Goal: Information Seeking & Learning: Find specific fact

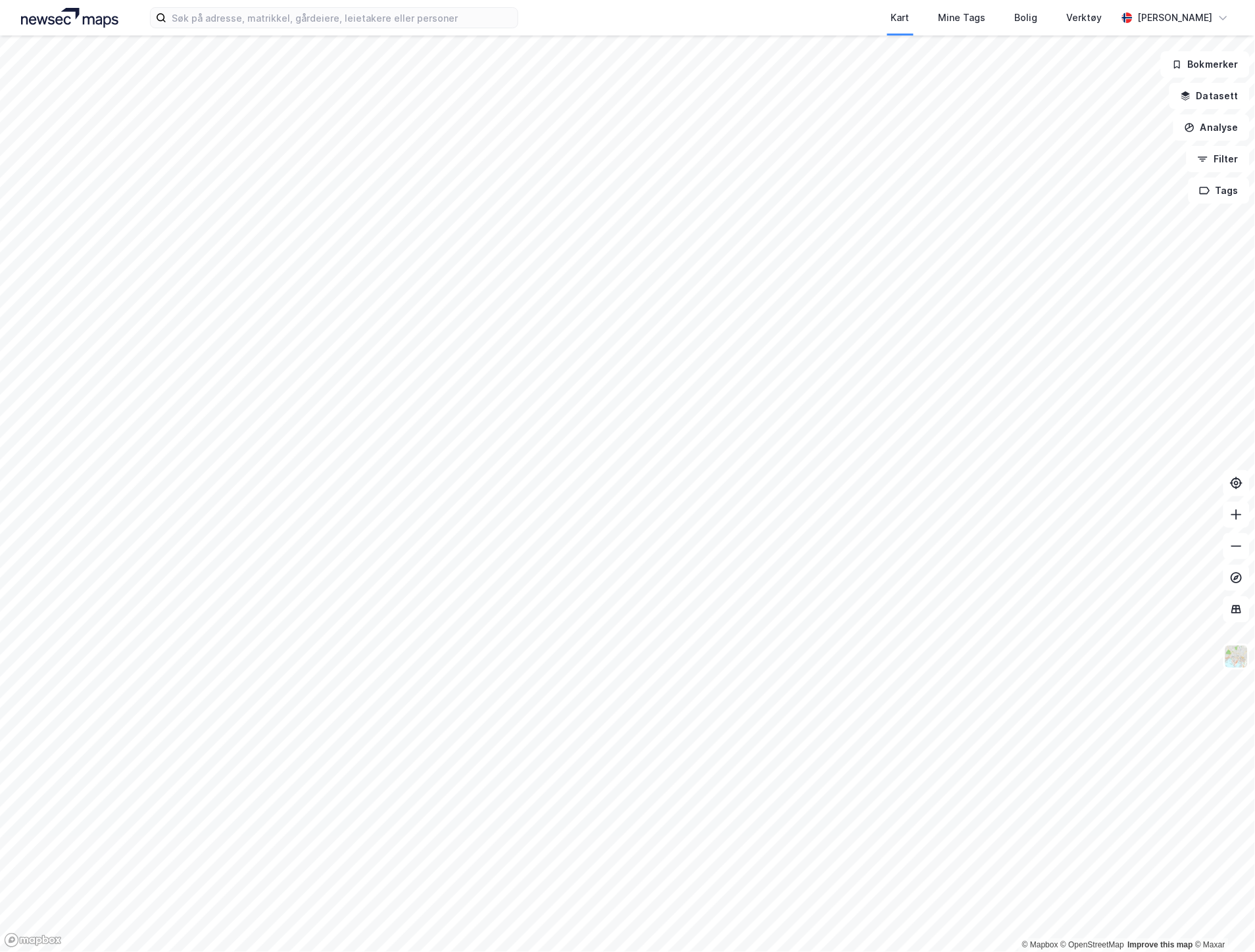
click at [299, 4] on div "Kart Mine Tags Bolig Verktøy [PERSON_NAME]" at bounding box center [628, 17] width 1255 height 35
click at [300, 11] on input at bounding box center [342, 17] width 351 height 20
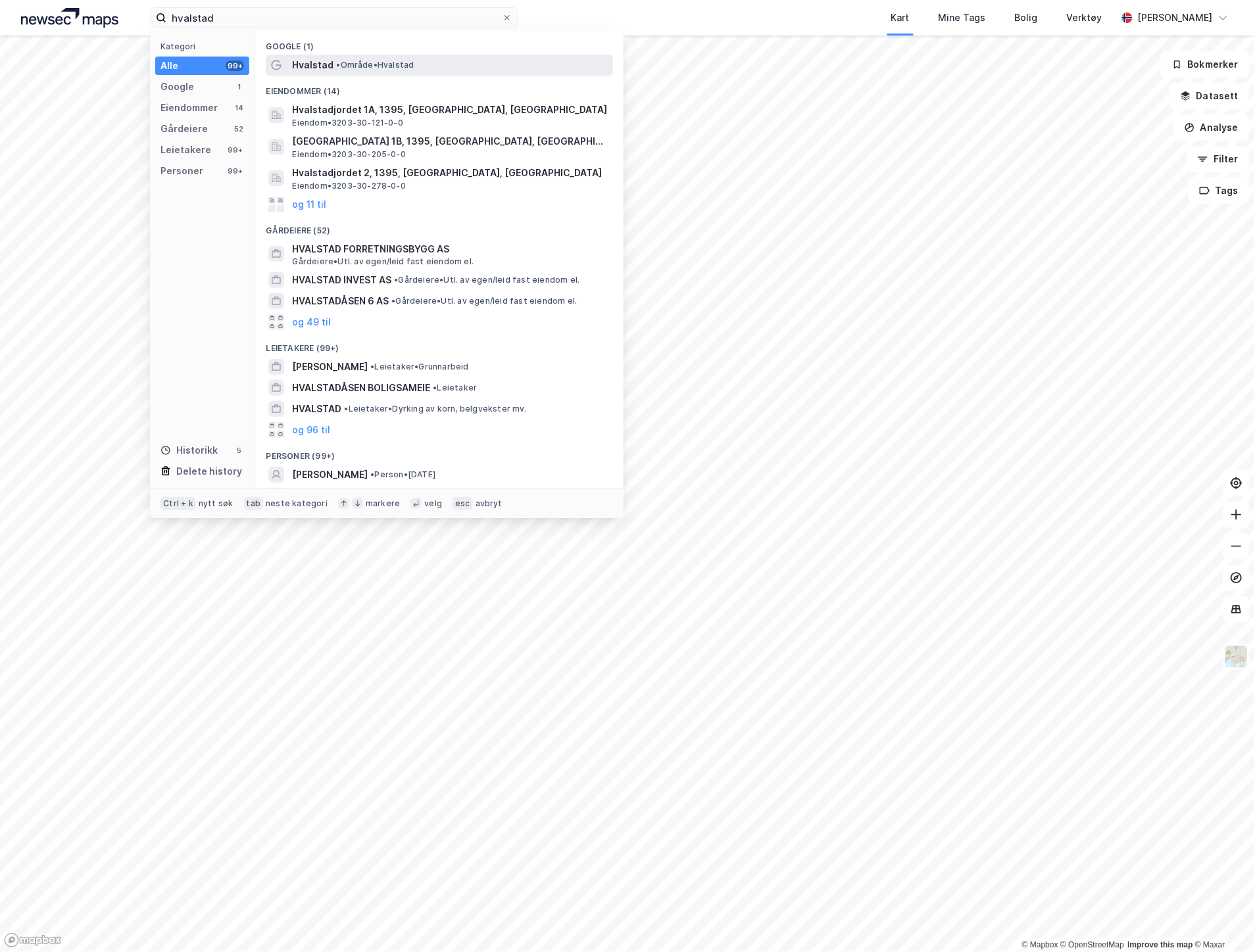
click at [321, 67] on span "Hvalstad" at bounding box center [313, 65] width 41 height 16
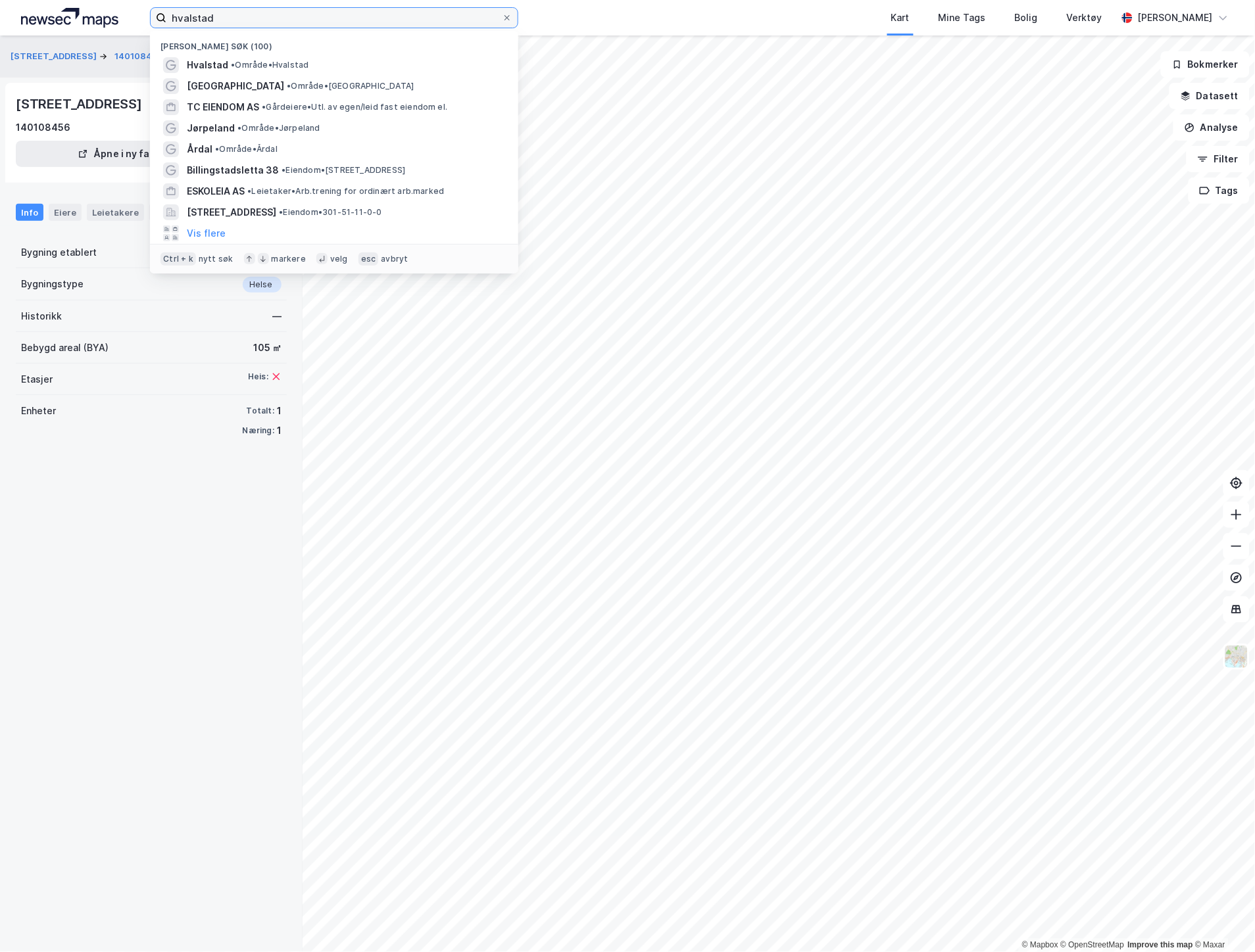
drag, startPoint x: 265, startPoint y: 15, endPoint x: 136, endPoint y: 22, distance: 129.2
click at [136, 22] on div "hvalstad Nylige søk (100) [GEOGRAPHIC_DATA] • Område • Hvalstad [GEOGRAPHIC_DAT…" at bounding box center [628, 17] width 1255 height 35
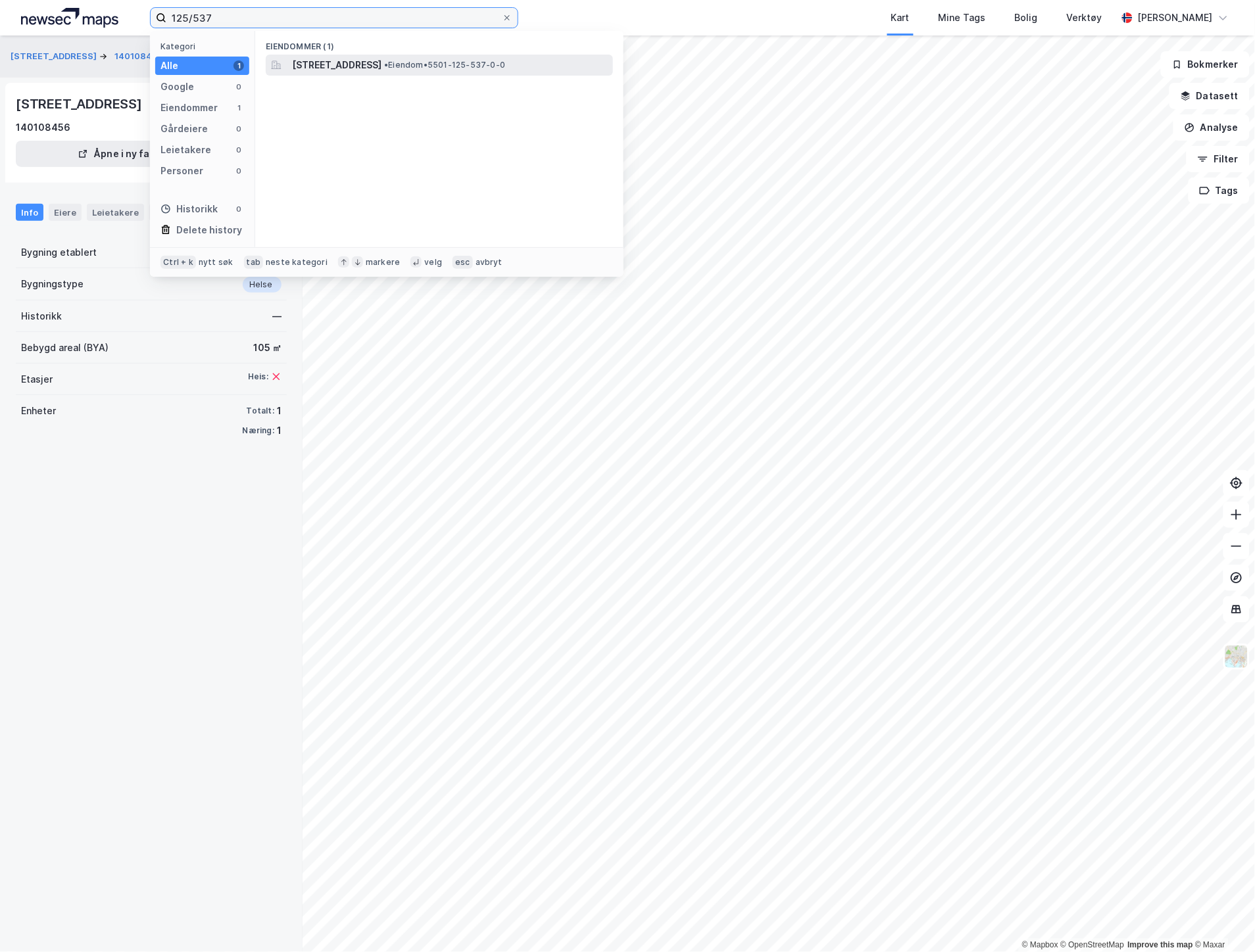
type input "125/537"
click at [354, 69] on span "[STREET_ADDRESS]" at bounding box center [337, 65] width 90 height 16
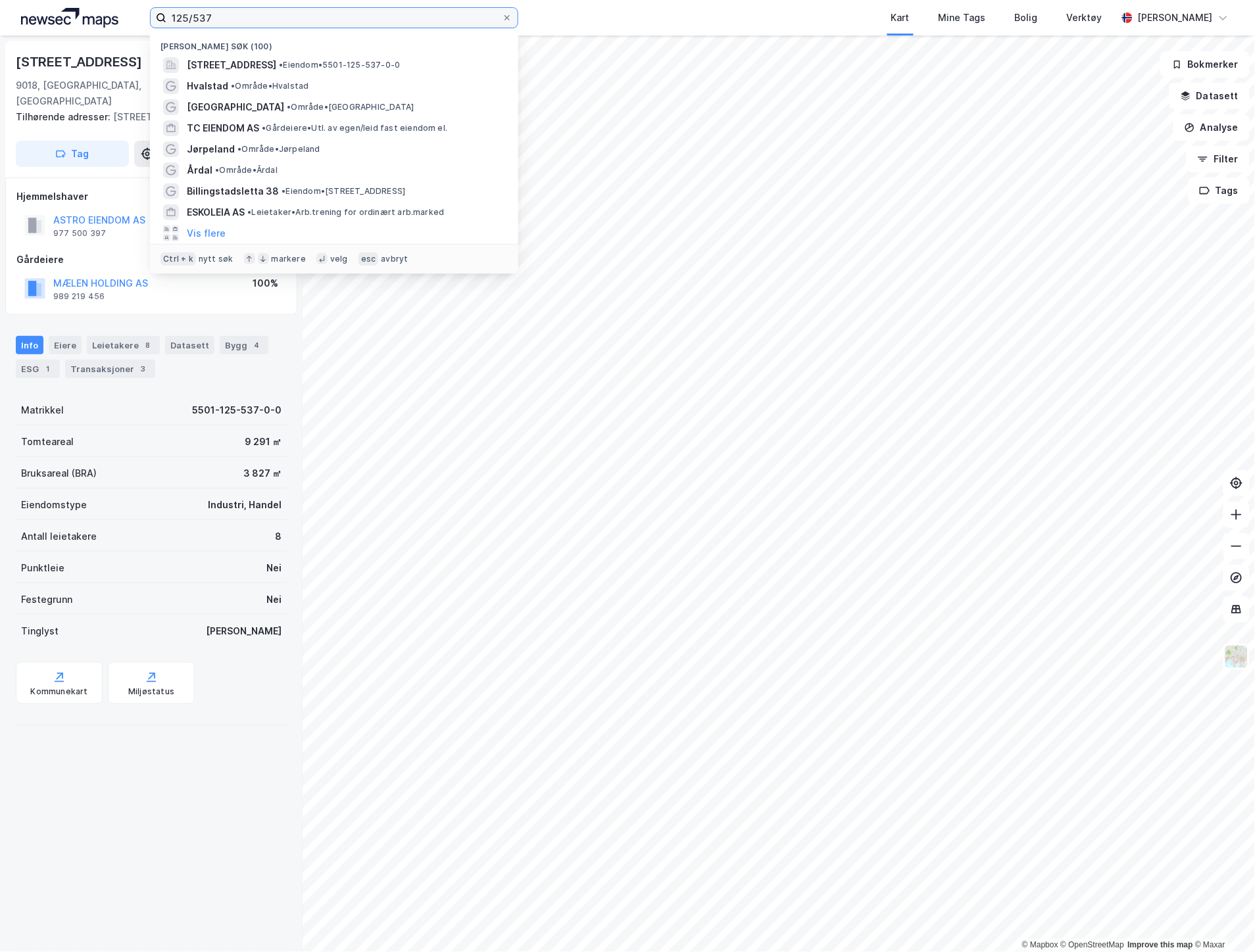
click at [230, 14] on input "125/537" at bounding box center [334, 17] width 336 height 20
click at [265, 53] on div "[PERSON_NAME] søk (100)" at bounding box center [334, 43] width 368 height 24
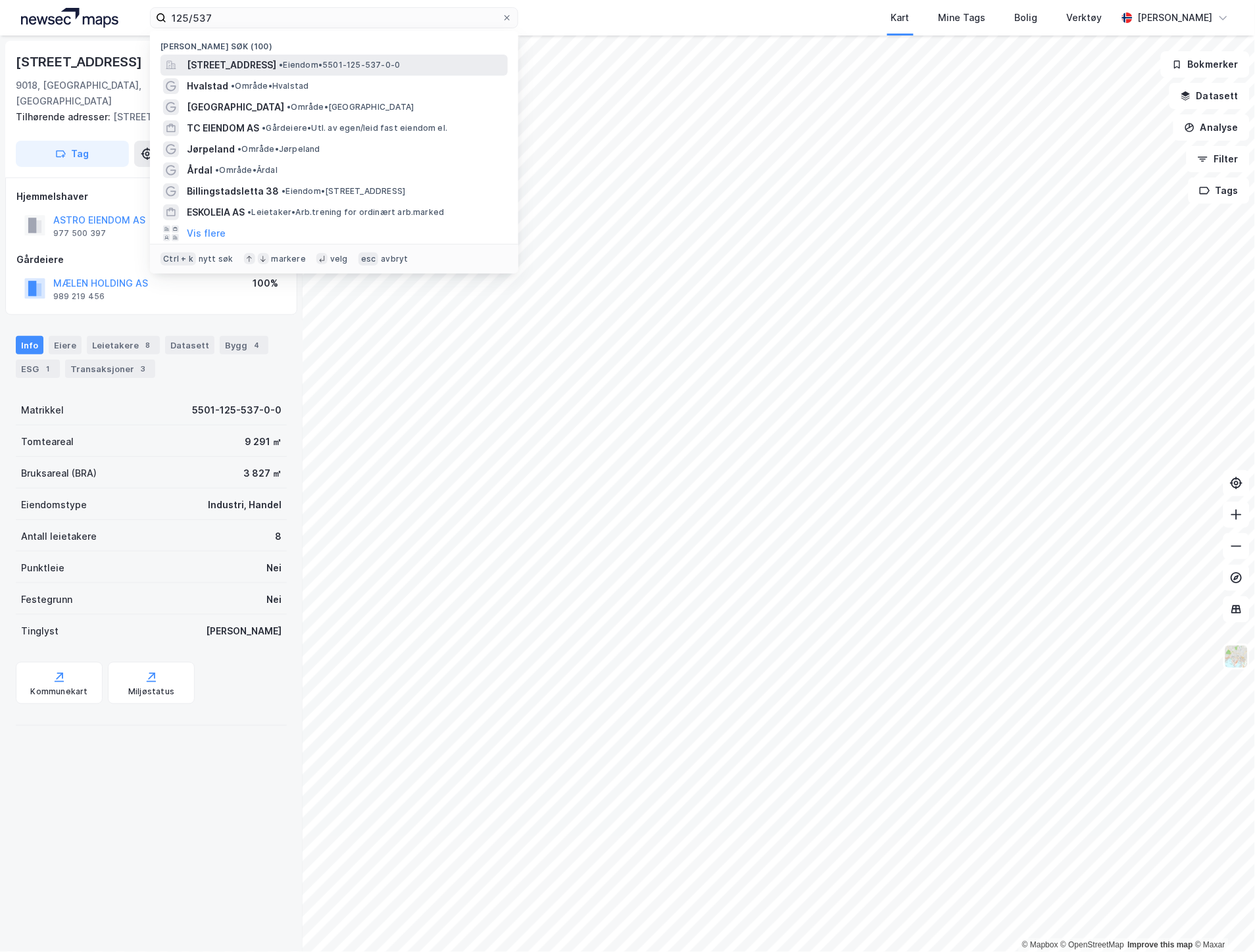
click at [270, 59] on span "[STREET_ADDRESS]" at bounding box center [232, 65] width 90 height 16
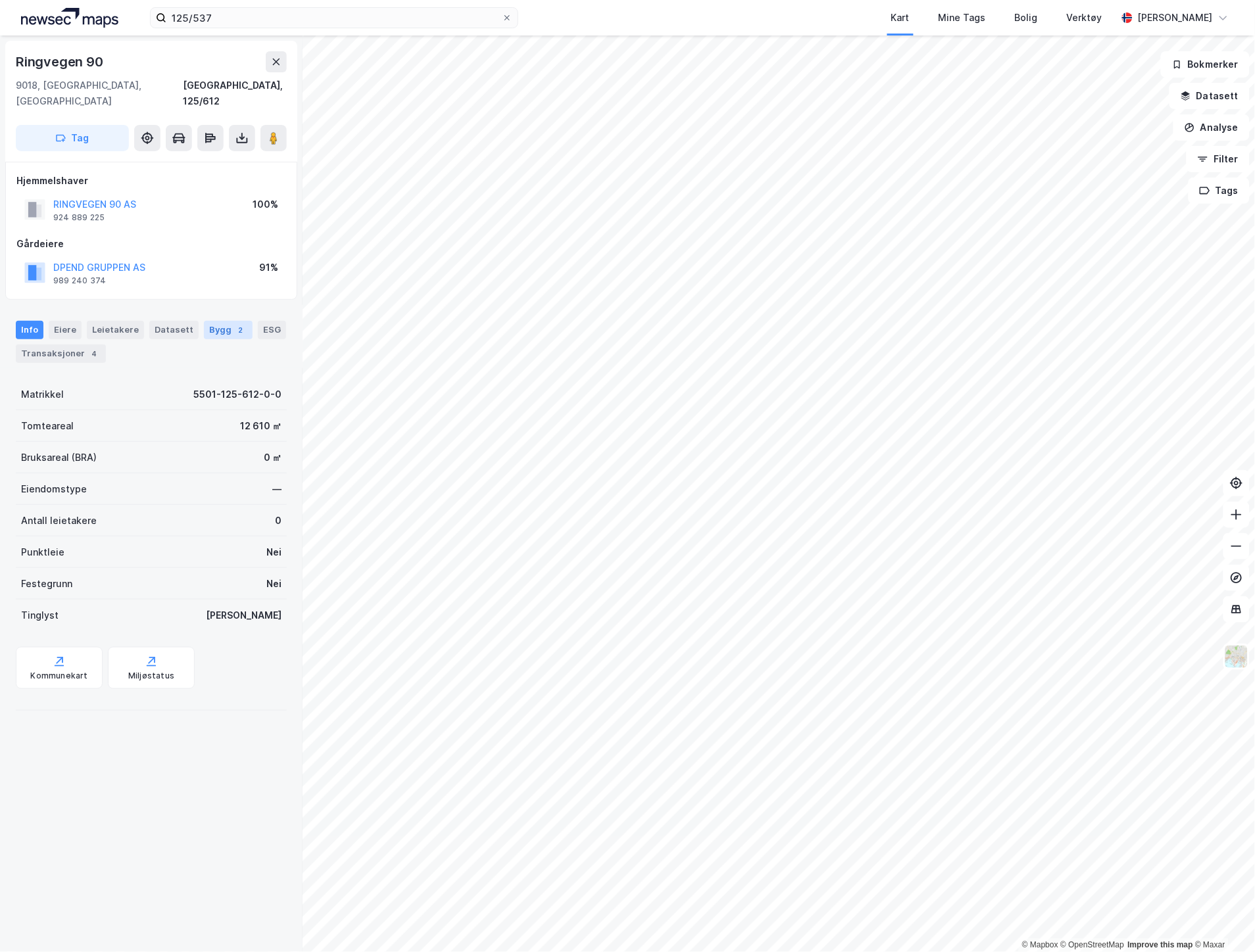
click at [214, 321] on div "Bygg 2" at bounding box center [228, 330] width 48 height 18
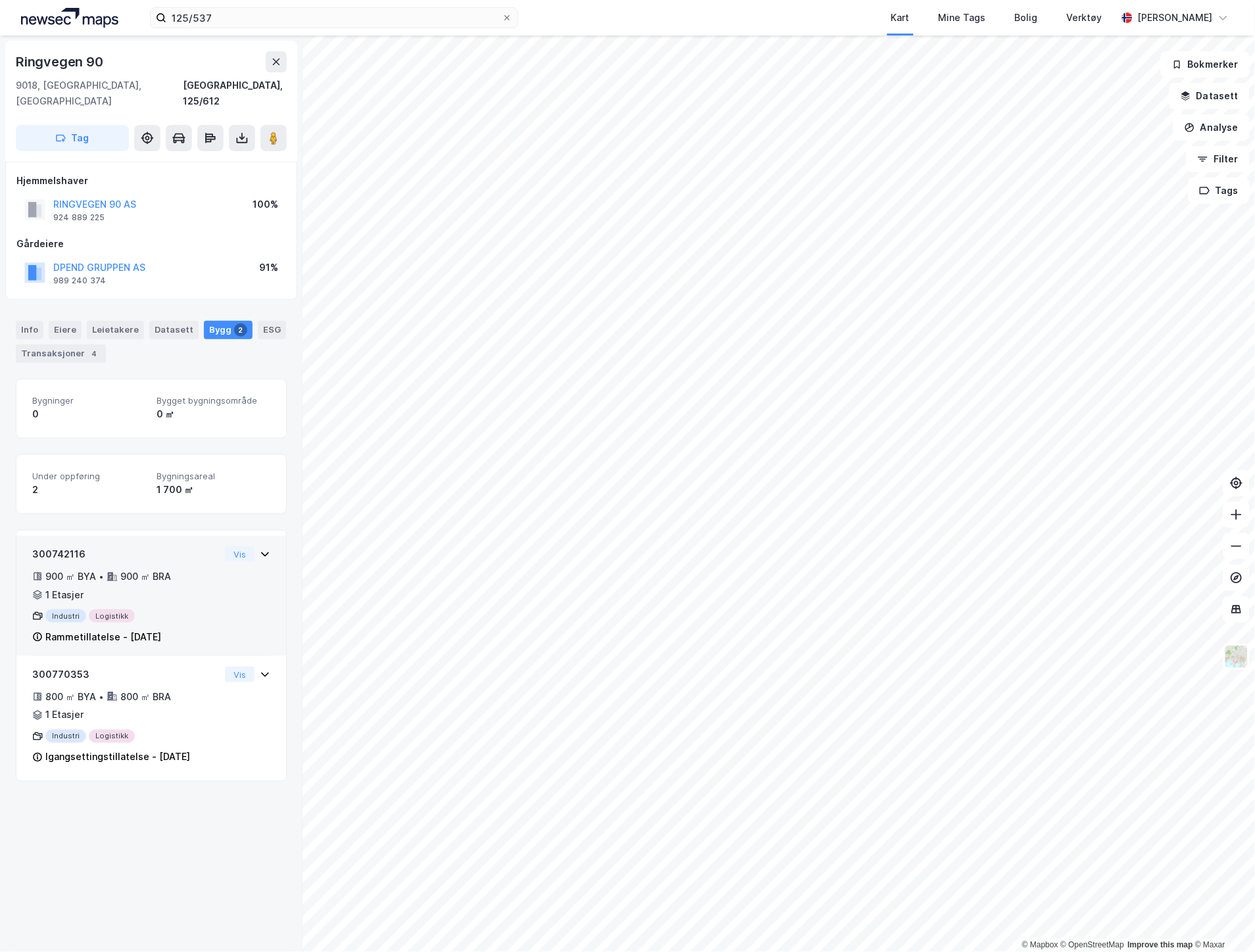
click at [232, 610] on div "300742116 900 ㎡ BYA • 900 ㎡ BRA • 1 Etasjer Industri Logistikk Rammetillatelse …" at bounding box center [151, 601] width 238 height 110
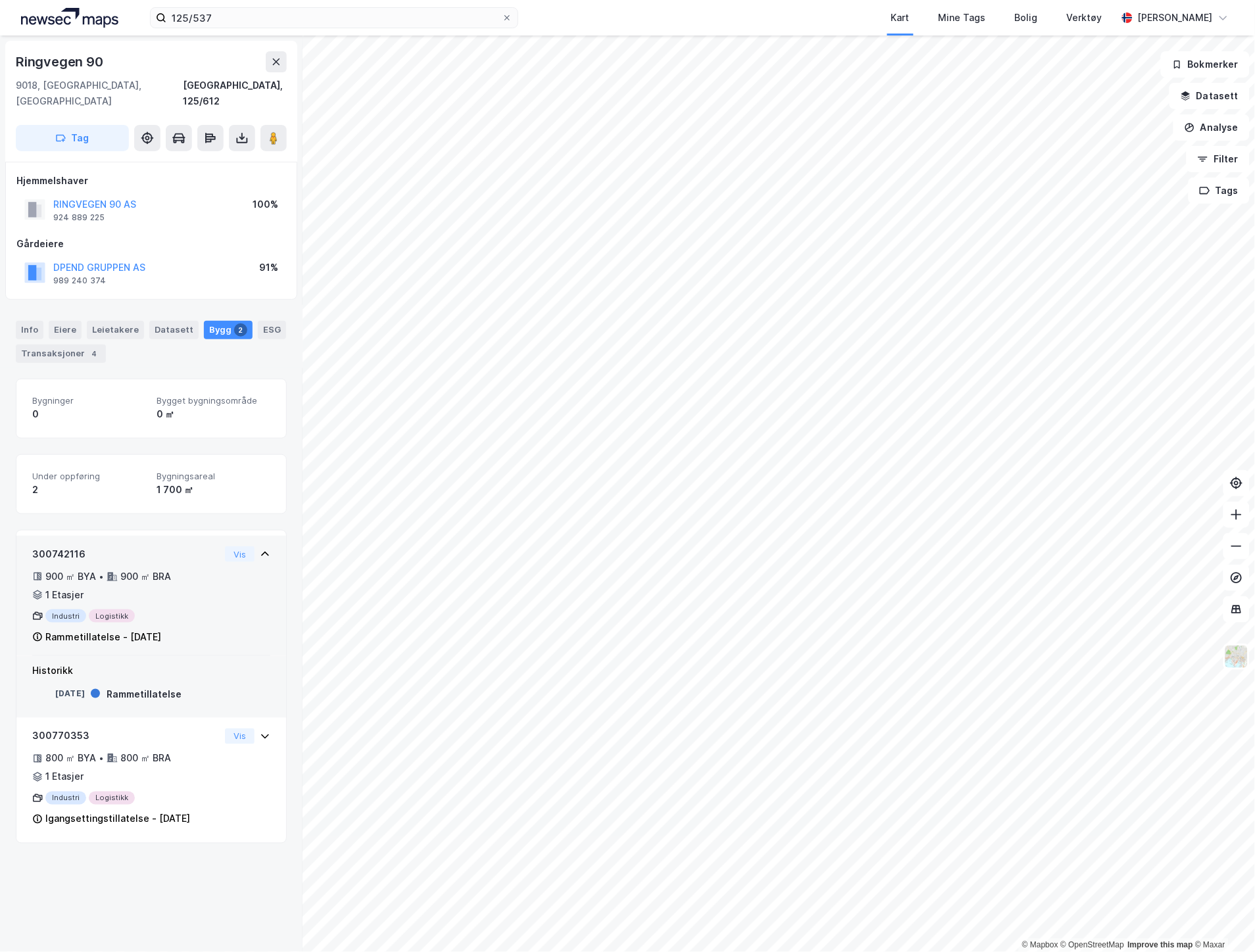
click at [232, 610] on div "300742116 900 ㎡ BYA • 900 ㎡ BRA • 1 Etasjer Industri Logistikk Rammetillatelse …" at bounding box center [151, 601] width 238 height 110
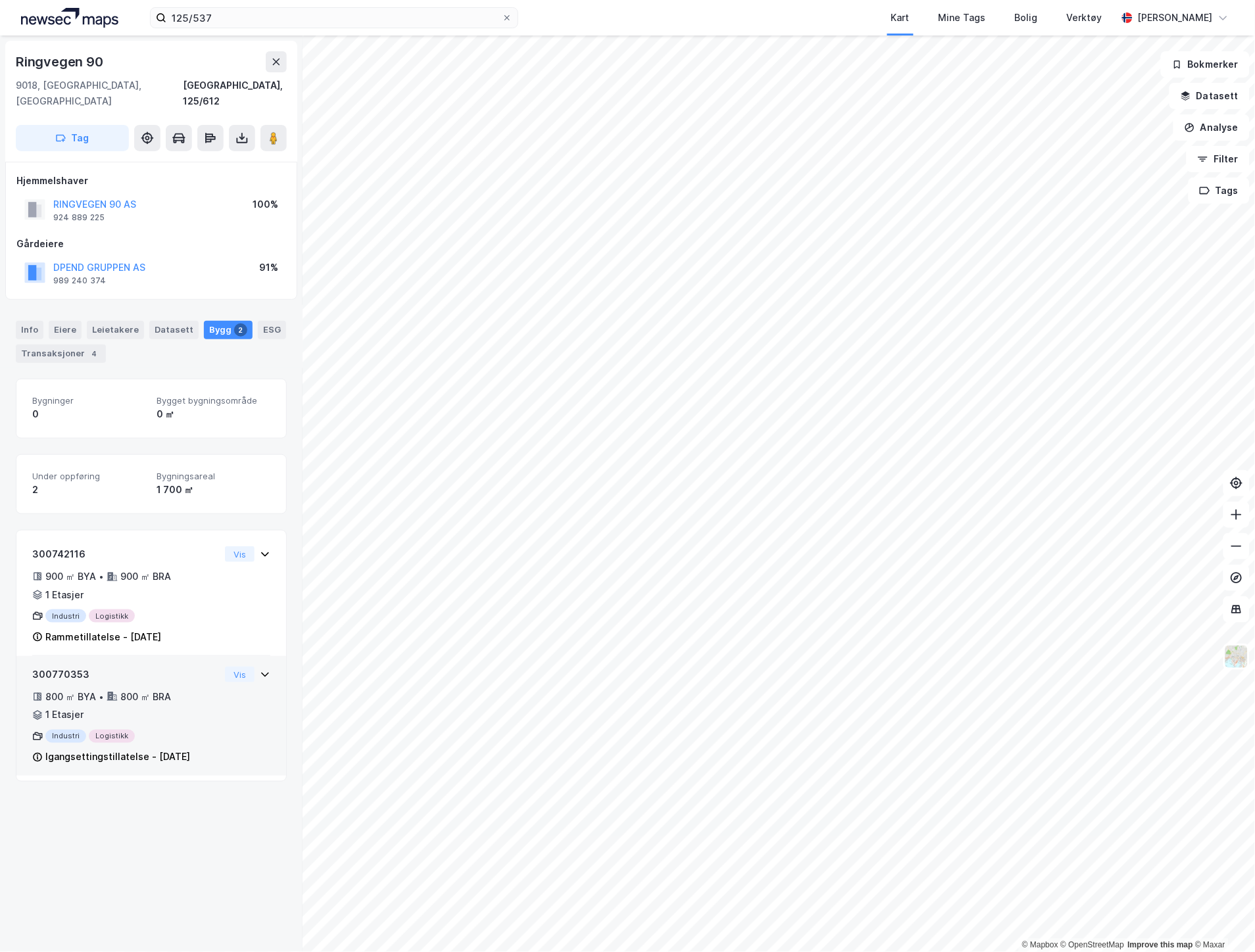
click at [178, 667] on div "300770353" at bounding box center [126, 675] width 187 height 16
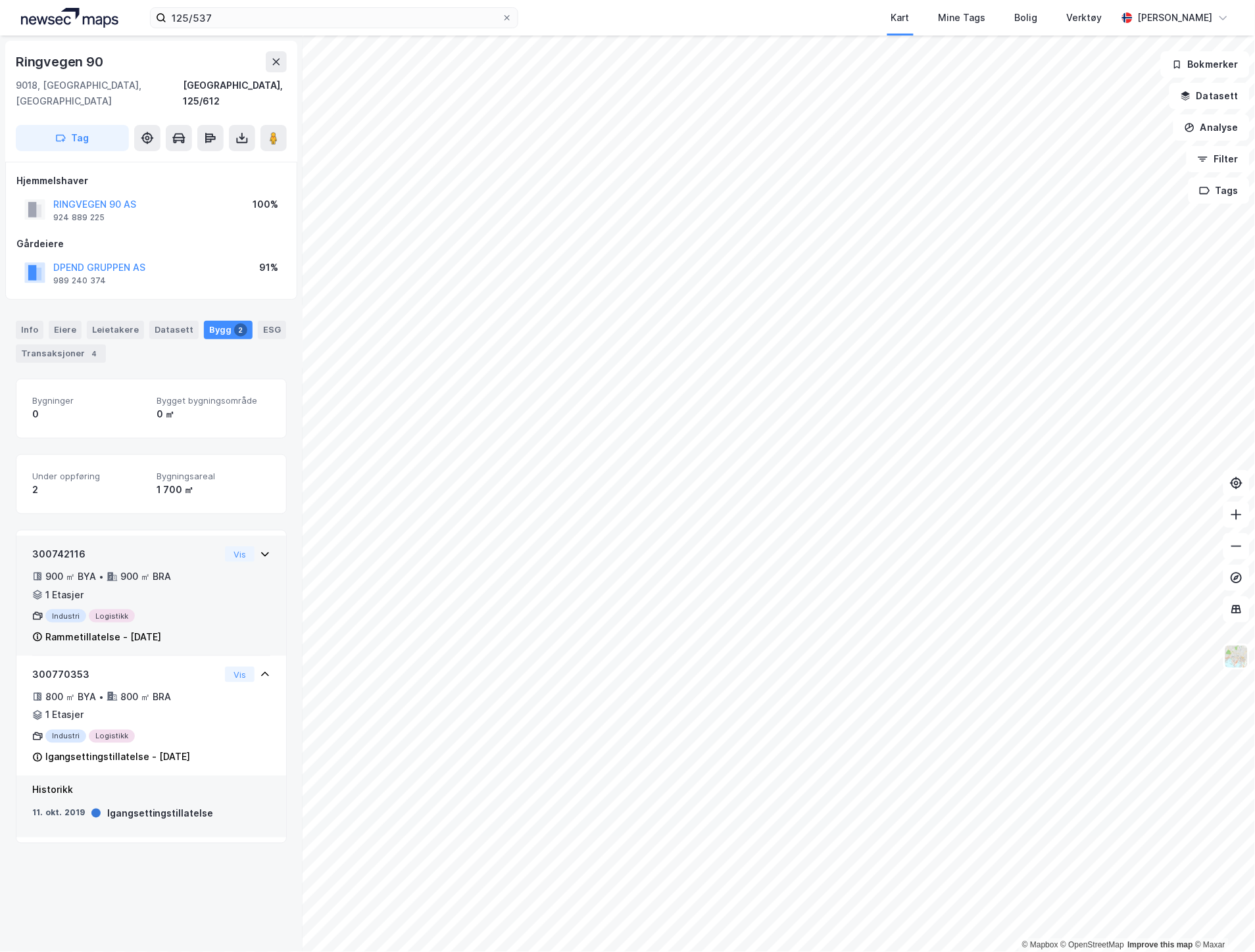
click at [185, 569] on div "900 ㎡ BYA • 900 ㎡ BRA • 1 Etasjer" at bounding box center [126, 585] width 187 height 34
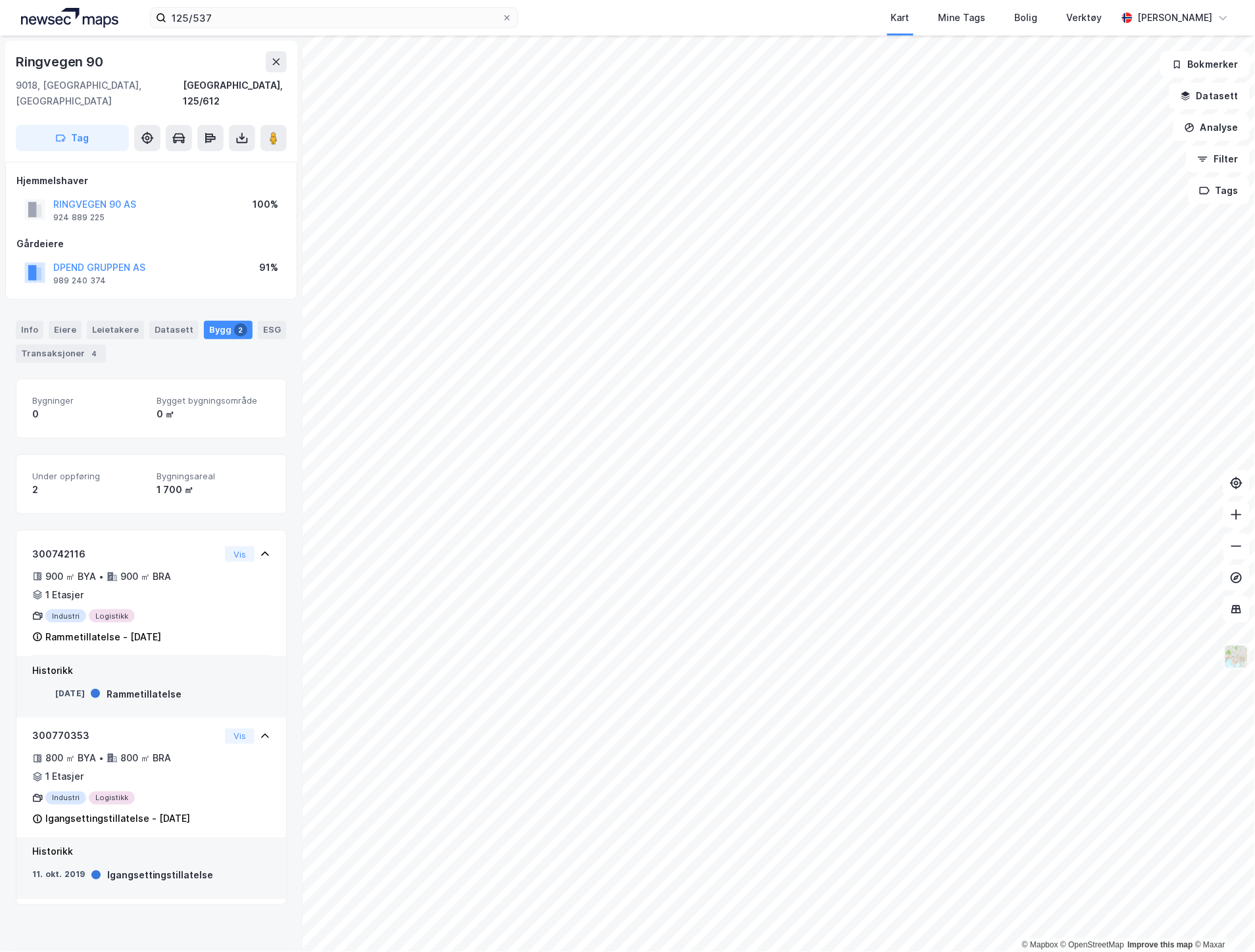
click at [1245, 666] on img at bounding box center [1237, 657] width 25 height 25
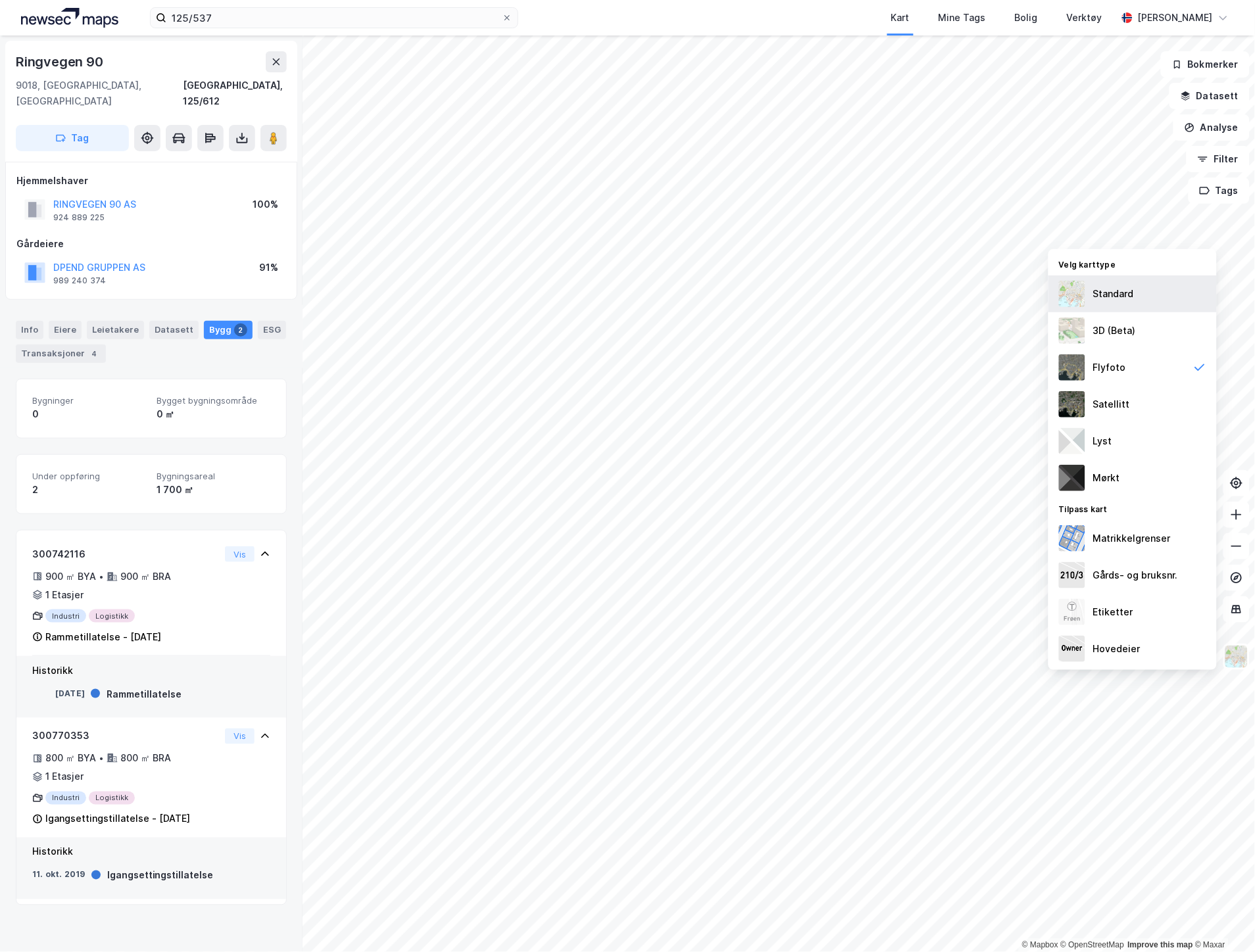
click at [1140, 305] on div "Standard" at bounding box center [1133, 294] width 169 height 37
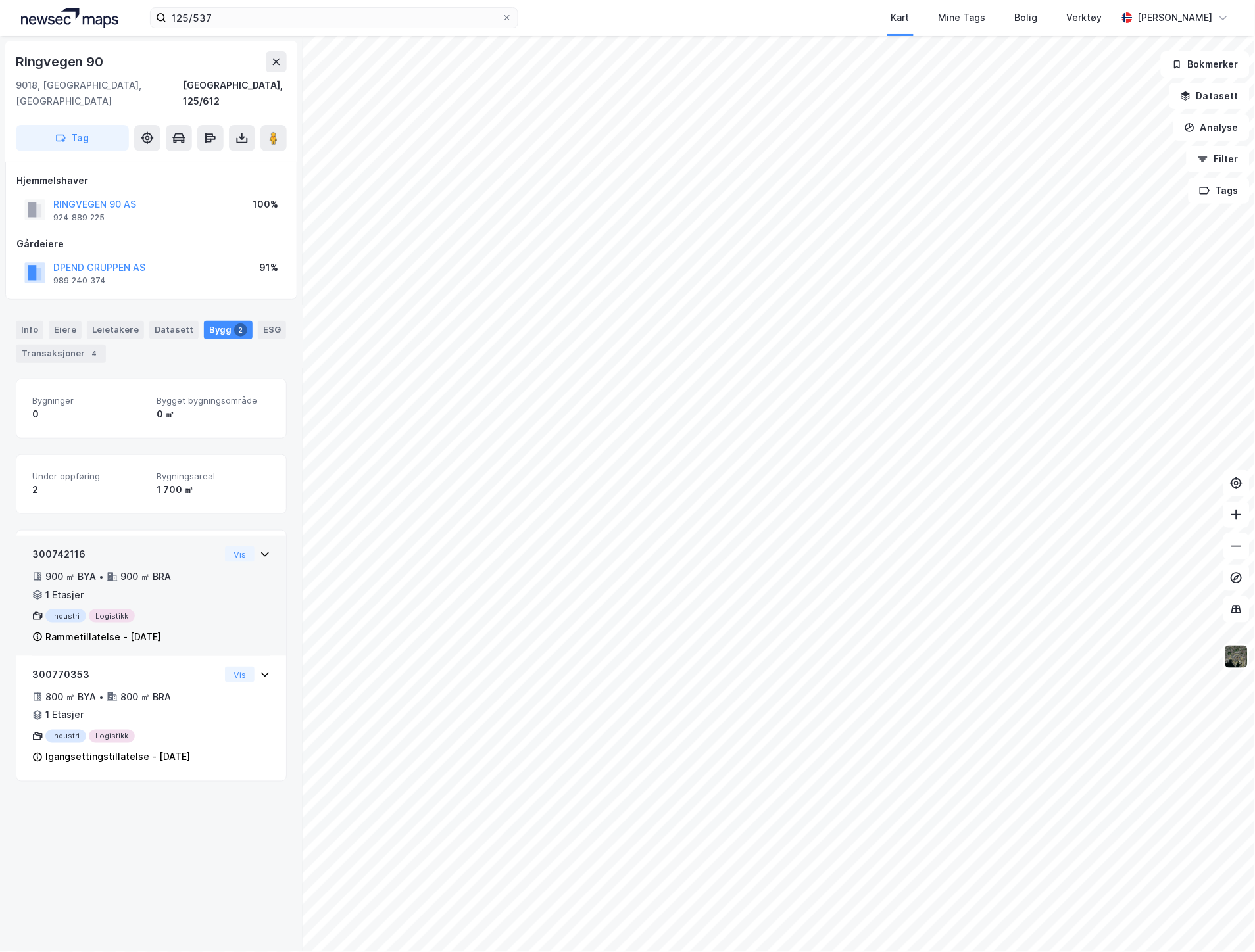
click at [168, 610] on div "Industri Logistikk" at bounding box center [126, 616] width 187 height 13
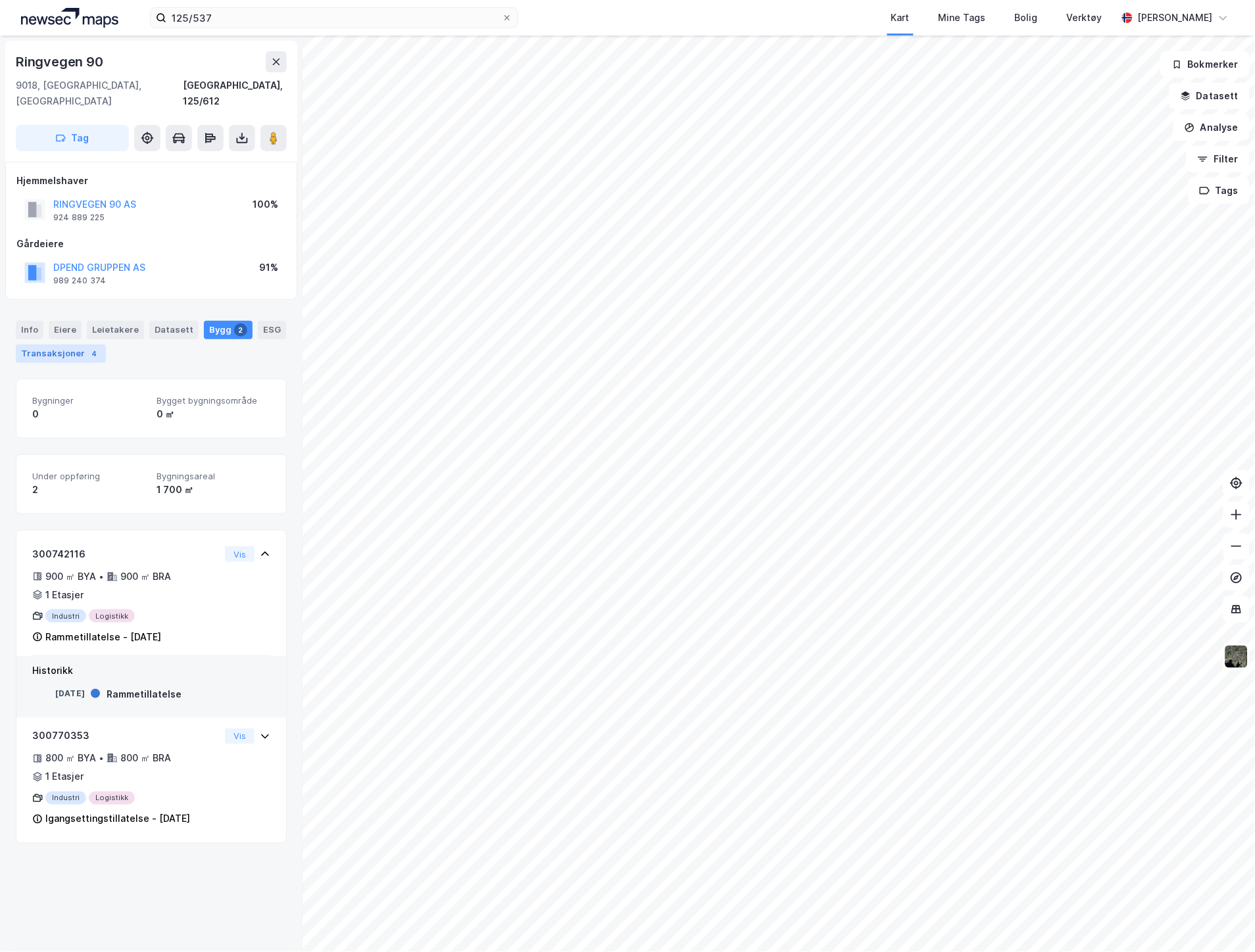
click at [81, 344] on div "Transaksjoner 4" at bounding box center [61, 353] width 90 height 18
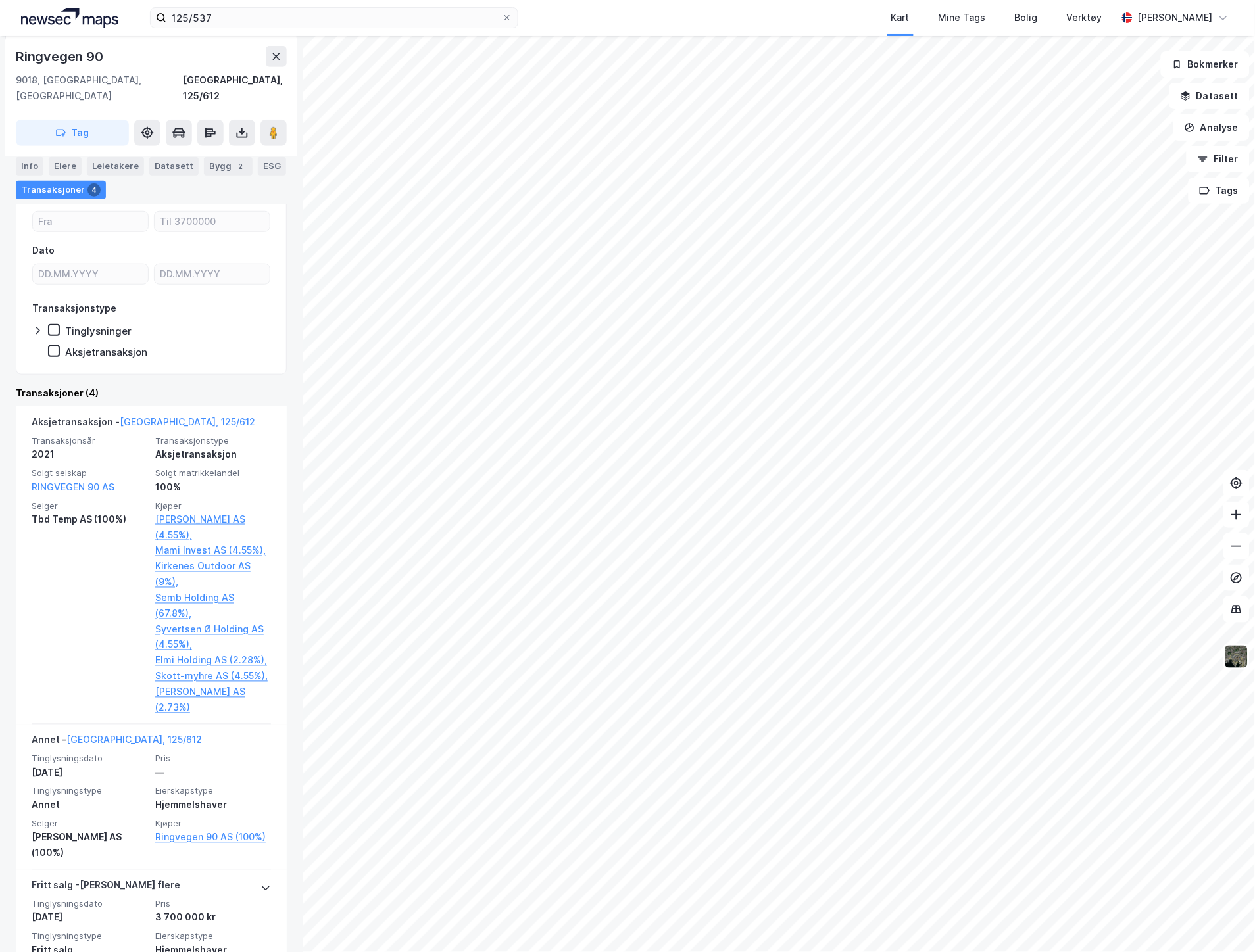
scroll to position [219, 0]
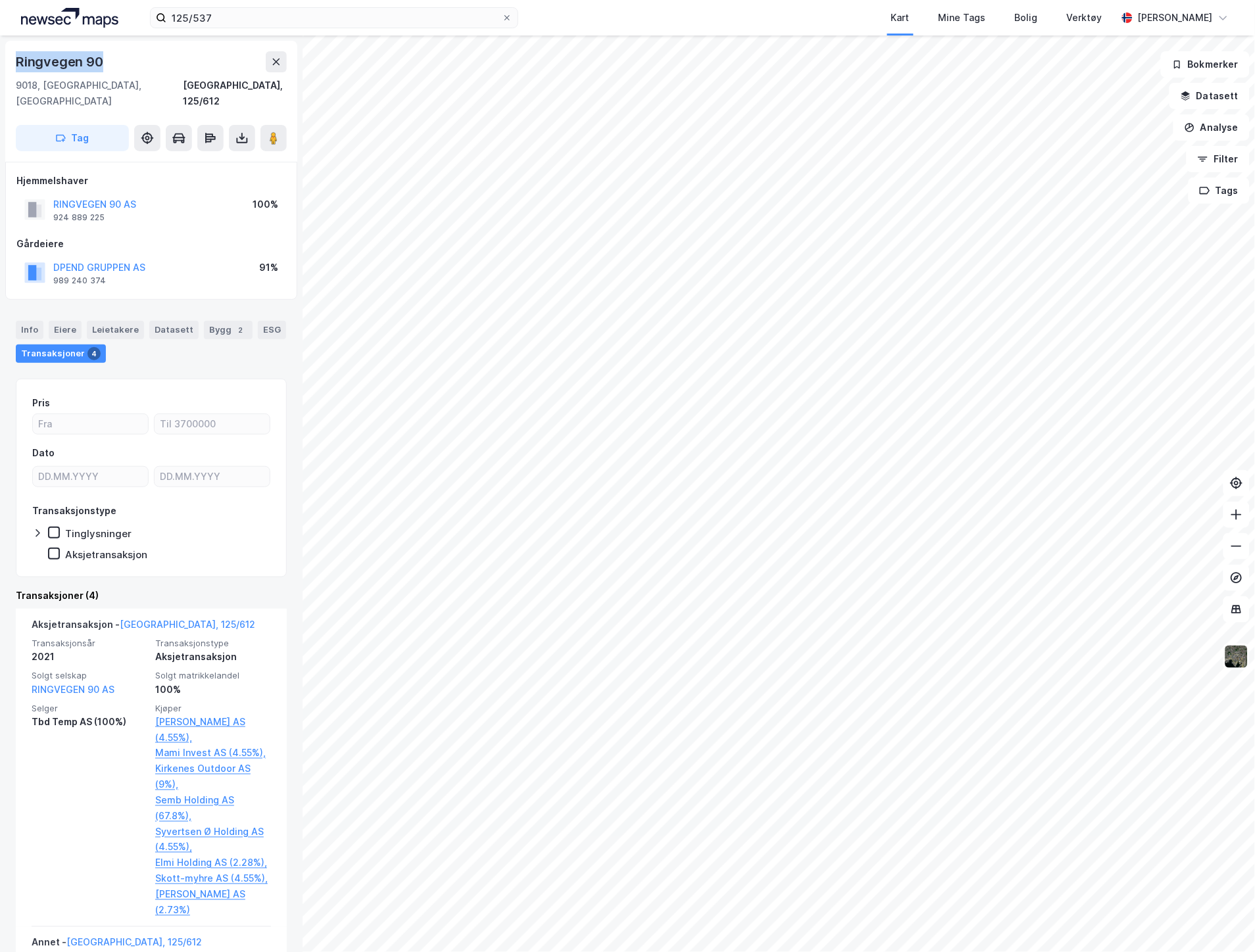
drag, startPoint x: 115, startPoint y: 60, endPoint x: -22, endPoint y: 56, distance: 137.1
click at [0, 56] on html "125/537 Kart Mine Tags Bolig Verktøy [PERSON_NAME] © Mapbox © OpenStreetMap Imp…" at bounding box center [628, 476] width 1255 height 952
copy div "Ringvegen 90"
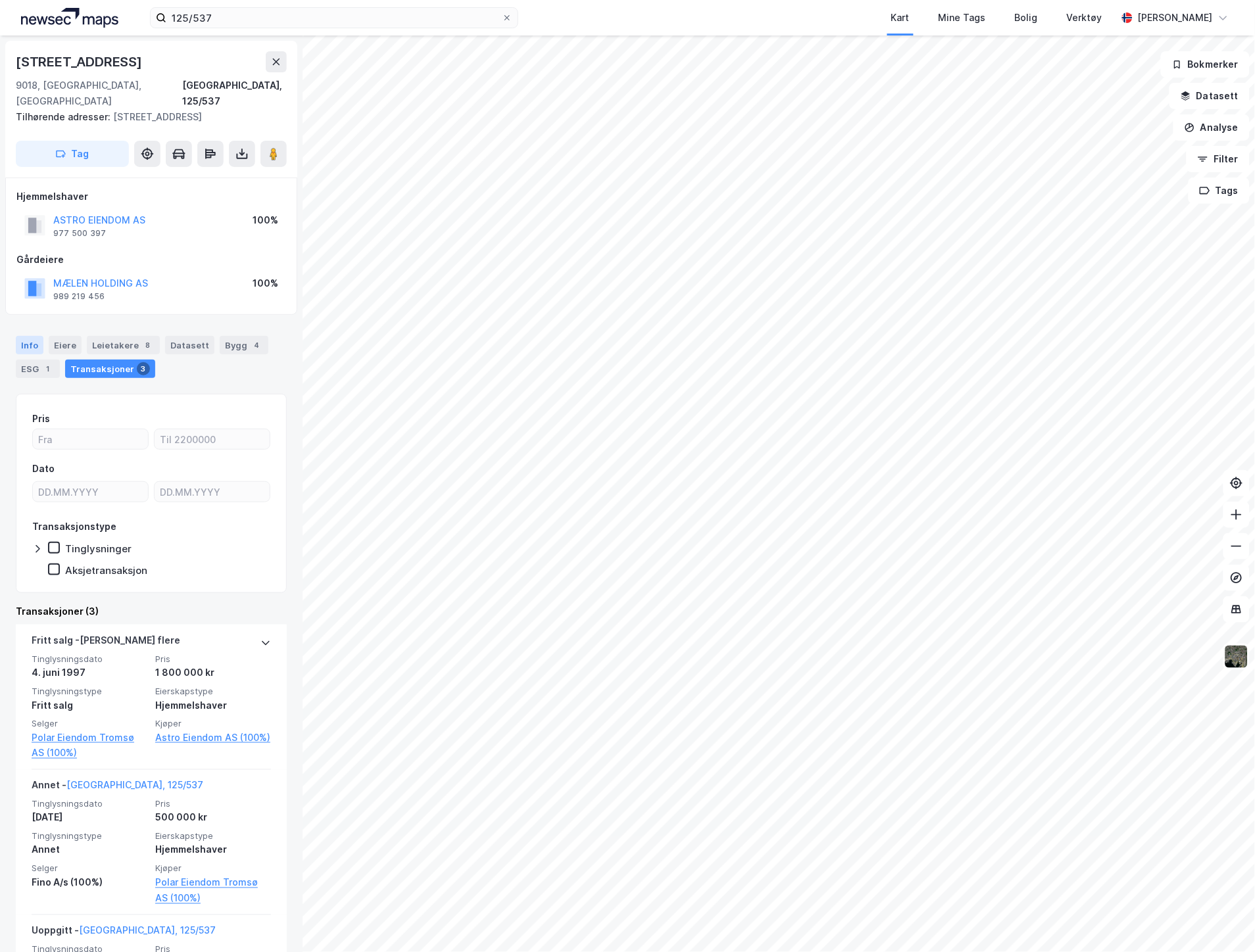
click at [37, 336] on div "Info" at bounding box center [30, 344] width 28 height 18
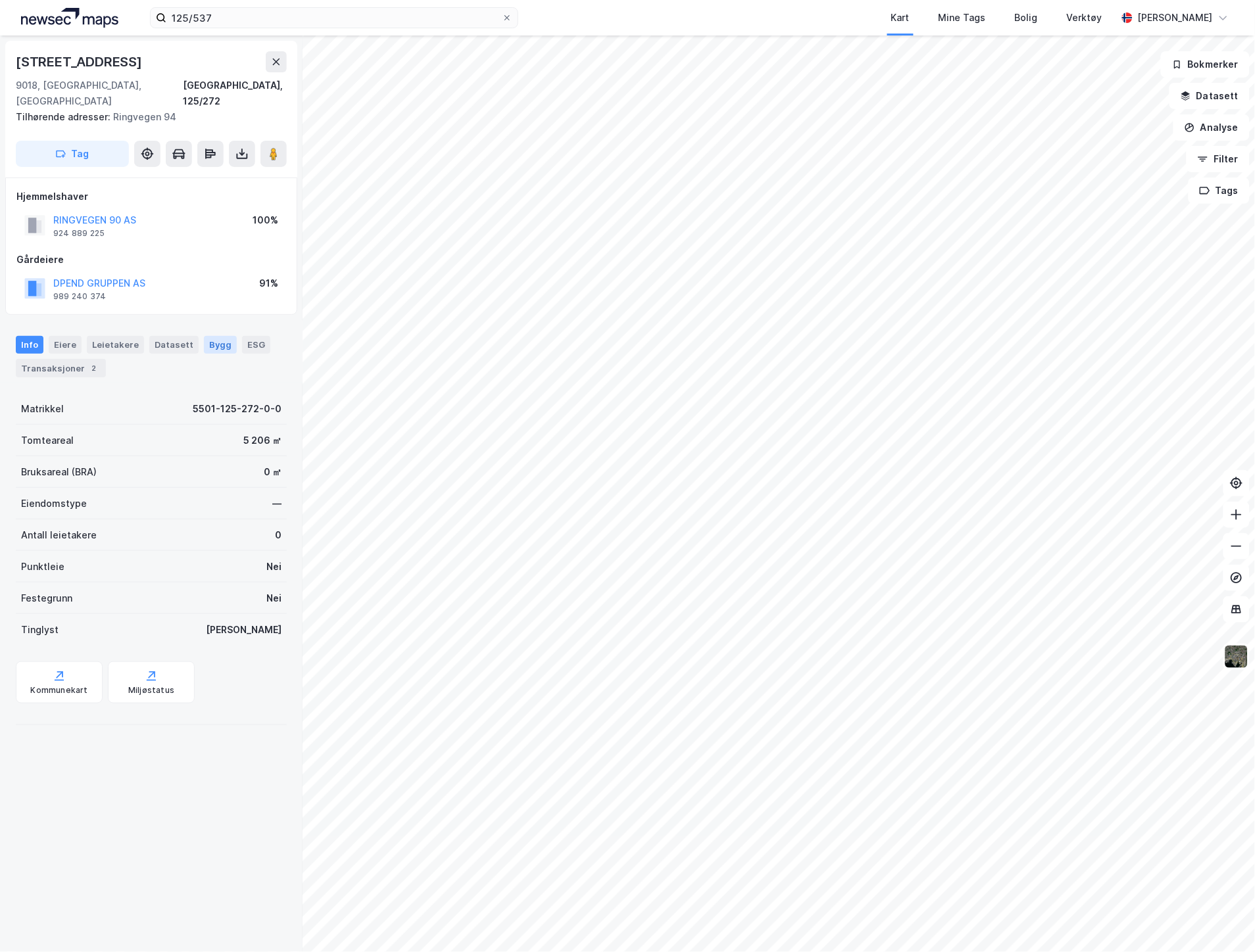
click at [206, 336] on div "Bygg" at bounding box center [220, 344] width 33 height 17
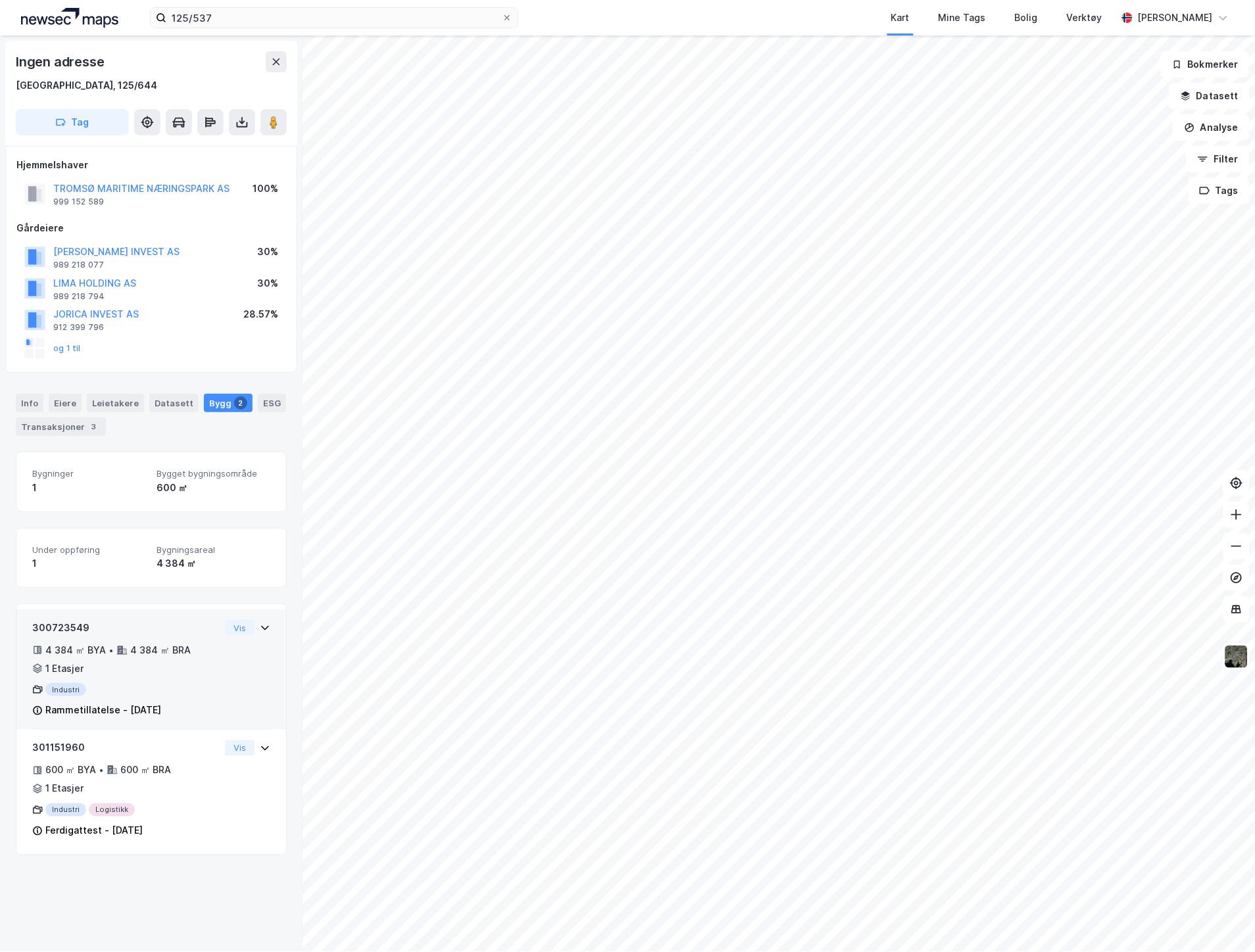
click at [220, 689] on div "300723549 4 384 ㎡ BYA • 4 384 ㎡ BRA • 1 Etasjer Industri Rammetillatelse - [DAT…" at bounding box center [151, 675] width 238 height 110
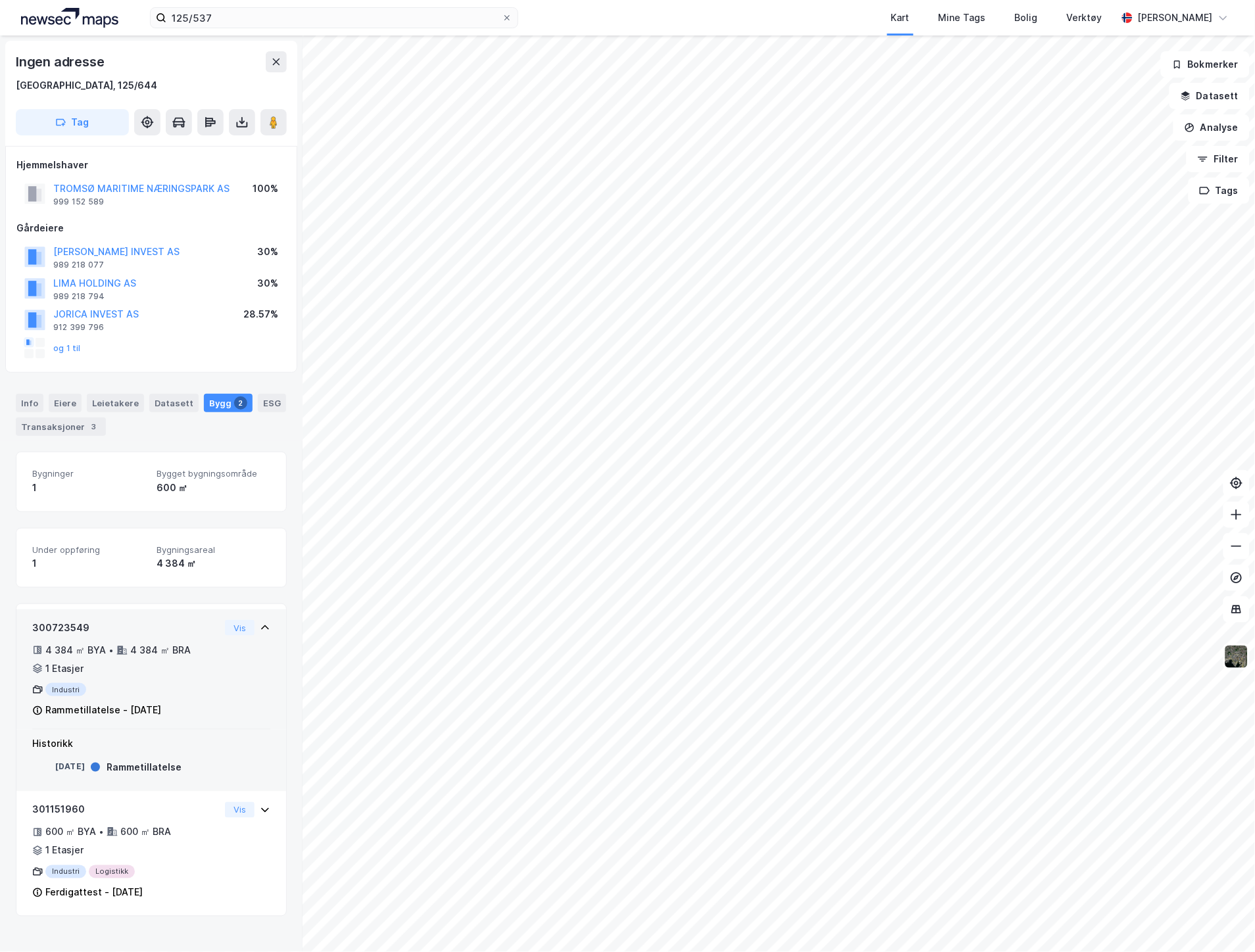
click at [220, 689] on div "300723549 4 384 ㎡ BYA • 4 384 ㎡ BRA • 1 Etasjer Industri Rammetillatelse - [DAT…" at bounding box center [151, 675] width 238 height 110
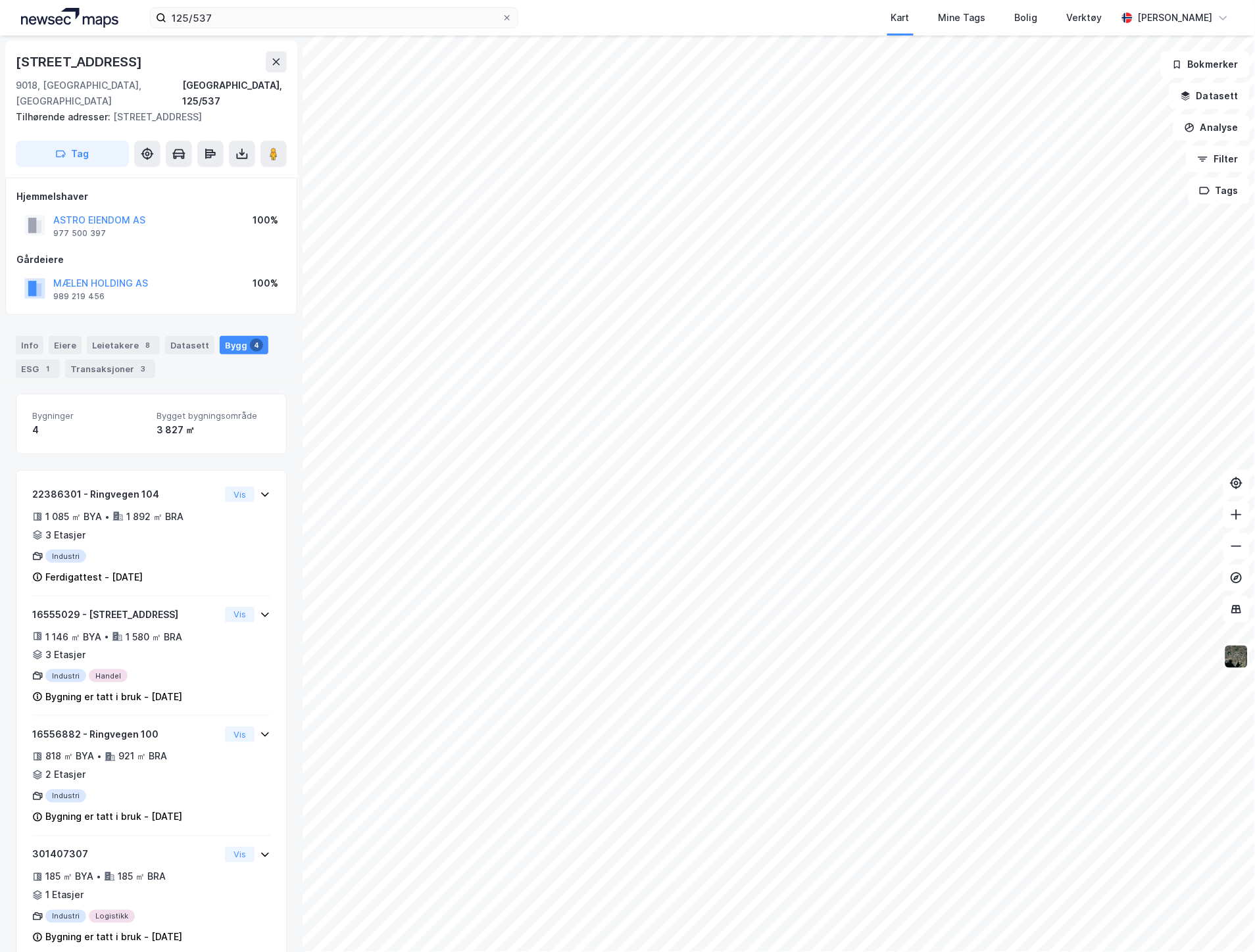
scroll to position [26, 0]
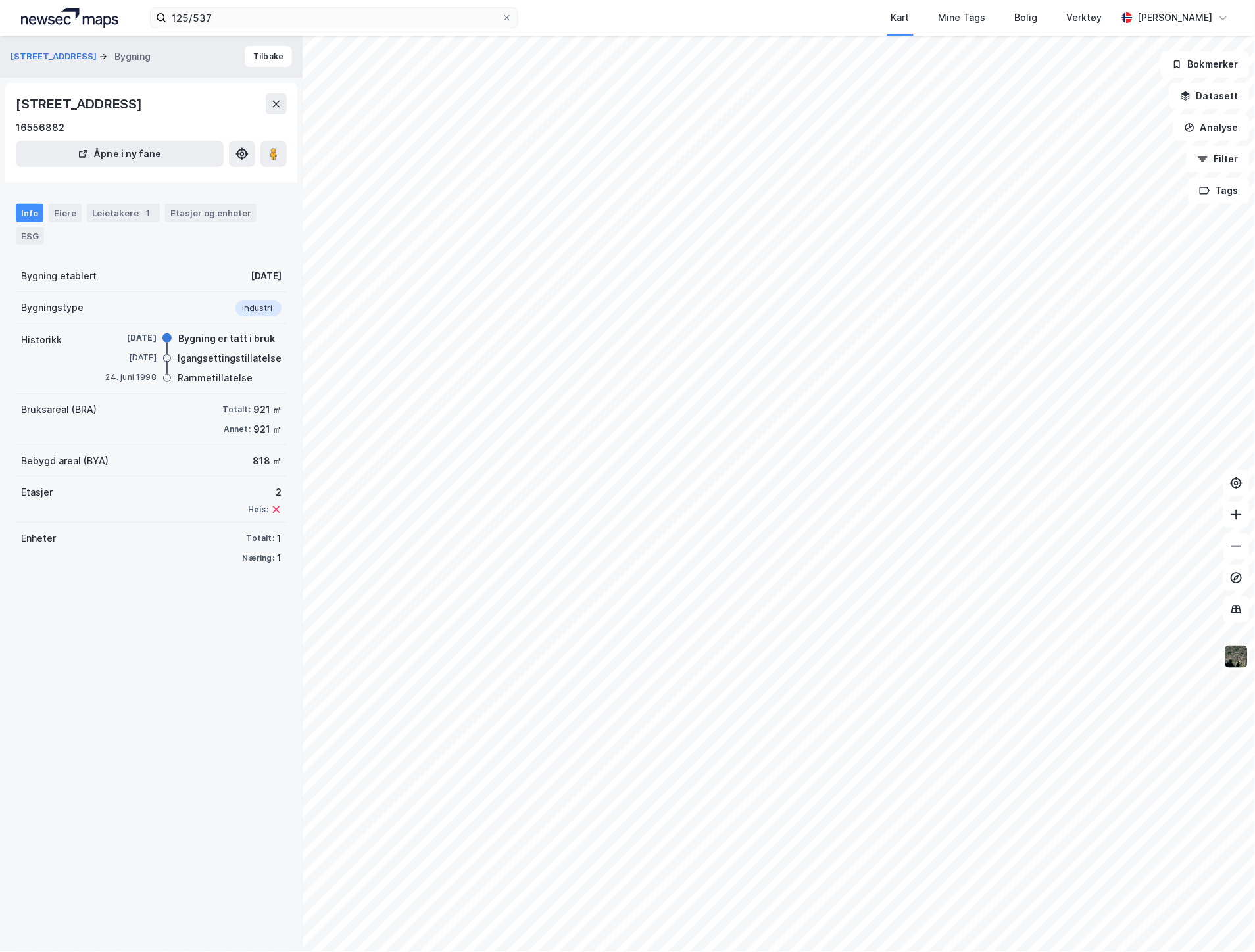
click at [25, 206] on div "Info" at bounding box center [30, 213] width 28 height 18
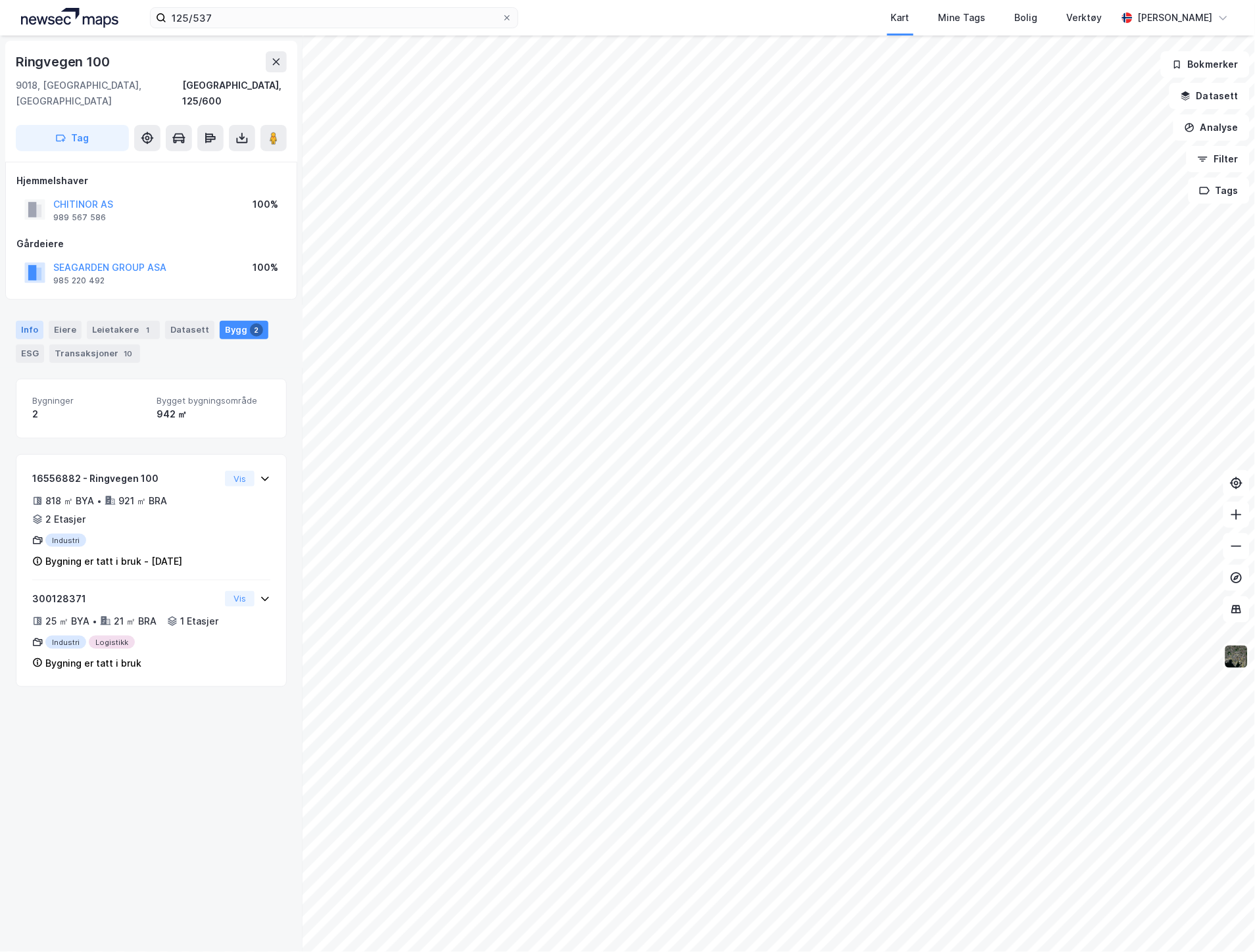
click at [40, 321] on div "Info" at bounding box center [30, 330] width 28 height 18
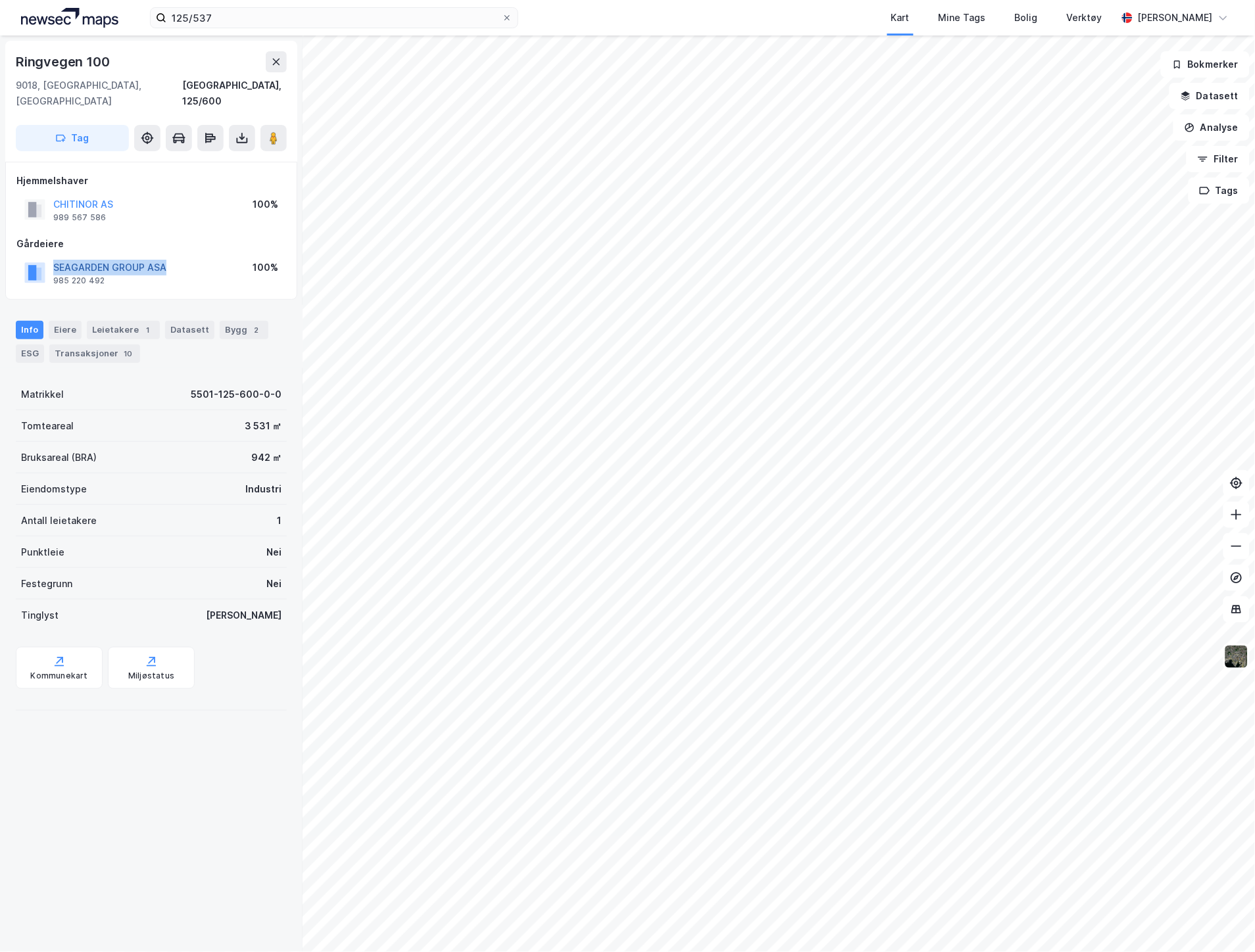
drag, startPoint x: 179, startPoint y: 256, endPoint x: 54, endPoint y: 254, distance: 125.0
click at [54, 257] on div "SEAGARDEN GROUP ASA 985 220 492 100%" at bounding box center [151, 273] width 270 height 32
copy button "SEAGARDEN GROUP ASA"
drag, startPoint x: 134, startPoint y: 183, endPoint x: 55, endPoint y: 184, distance: 79.0
click at [55, 194] on div "CHITINOR AS 989 567 586 100%" at bounding box center [151, 210] width 270 height 32
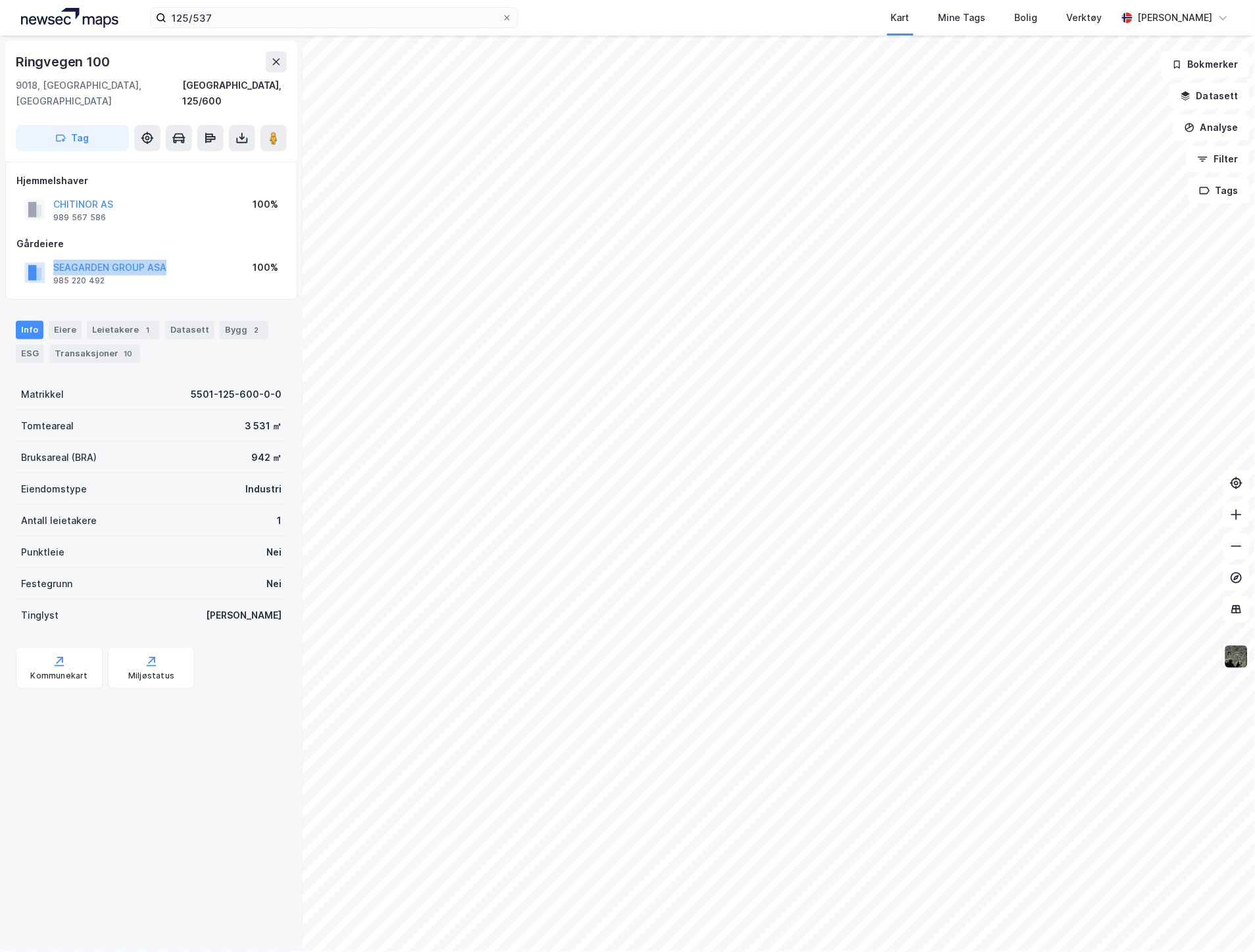
drag, startPoint x: 186, startPoint y: 255, endPoint x: 55, endPoint y: 258, distance: 131.0
click at [55, 258] on div "SEAGARDEN GROUP ASA 985 220 492 100%" at bounding box center [151, 273] width 270 height 32
copy button "SEAGARDEN GROUP ASA"
drag, startPoint x: 140, startPoint y: 185, endPoint x: 43, endPoint y: 185, distance: 97.0
click at [43, 194] on div "CHITINOR AS 989 567 586 100%" at bounding box center [151, 210] width 270 height 32
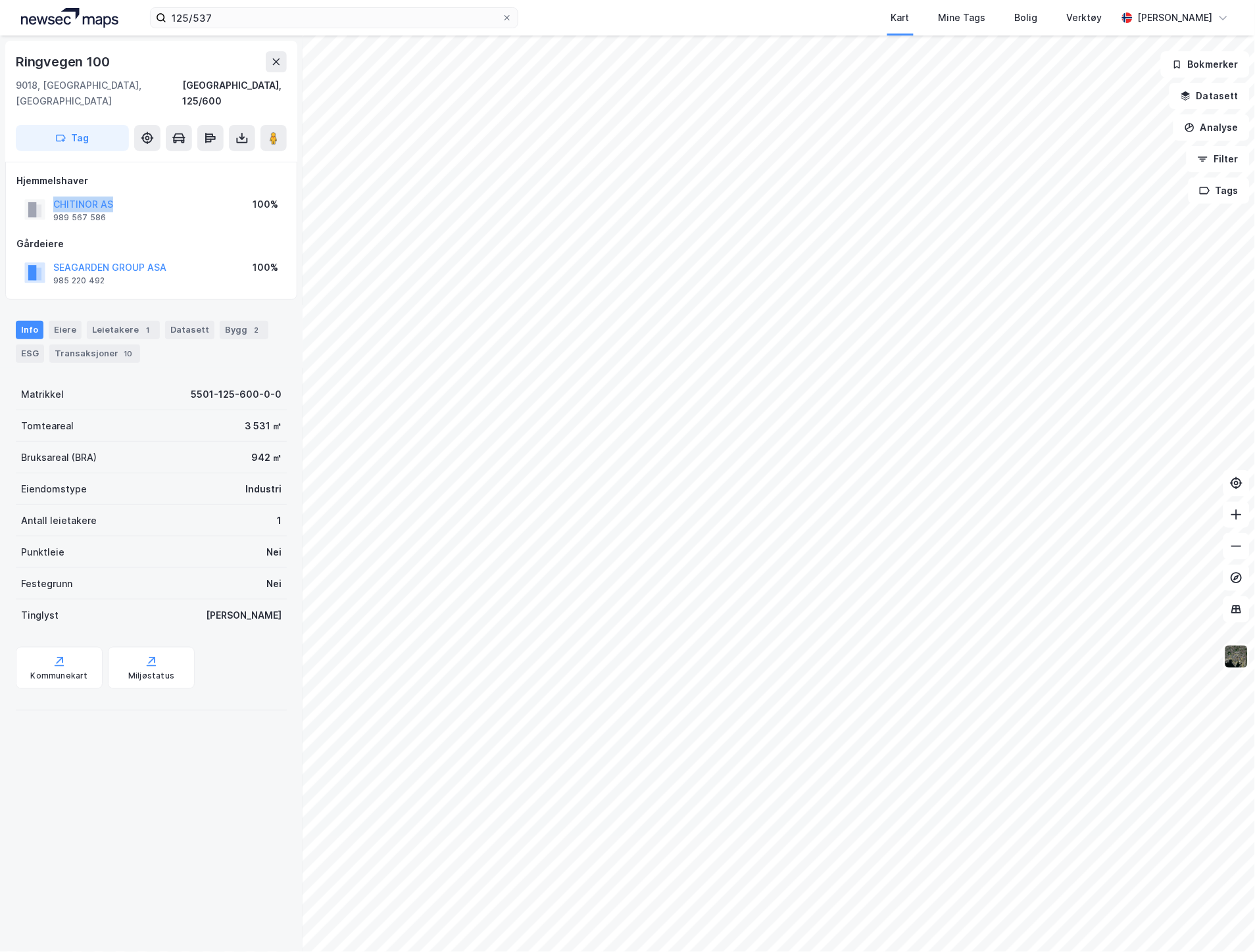
copy button "CHITINOR AS"
